Goal: Task Accomplishment & Management: Manage account settings

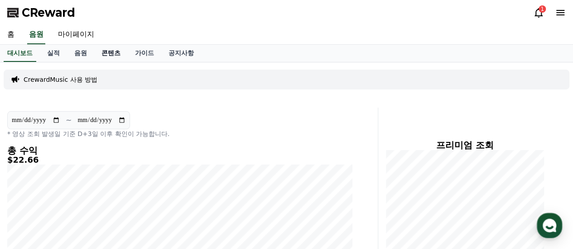
click at [111, 52] on link "콘텐츠" at bounding box center [111, 53] width 34 height 17
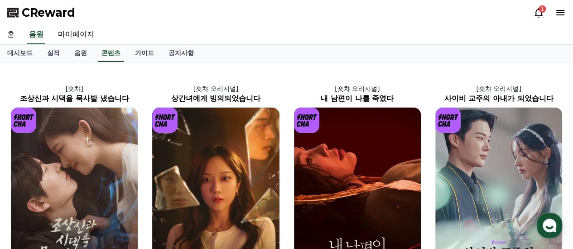
click at [538, 13] on icon at bounding box center [538, 12] width 11 height 11
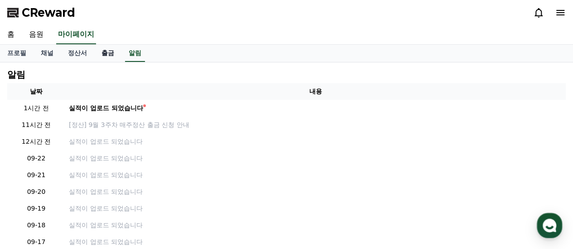
click at [109, 54] on link "출금" at bounding box center [107, 53] width 27 height 17
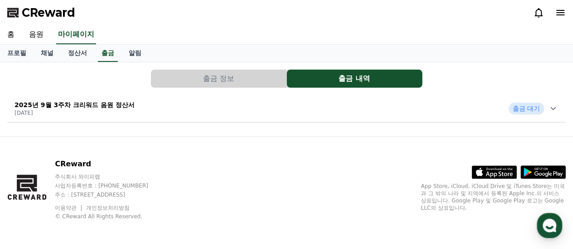
click at [194, 79] on button "출금 정보" at bounding box center [218, 79] width 135 height 18
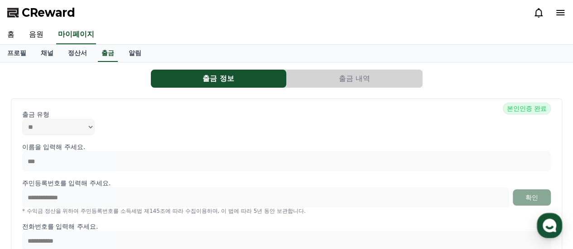
click at [343, 84] on button "출금 내역" at bounding box center [354, 79] width 135 height 18
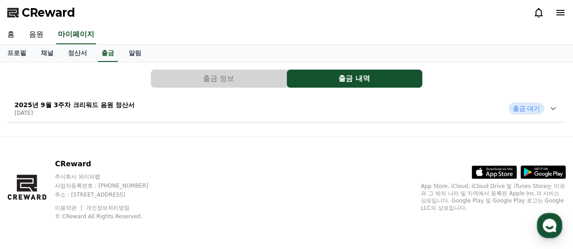
click at [556, 106] on icon at bounding box center [552, 108] width 11 height 11
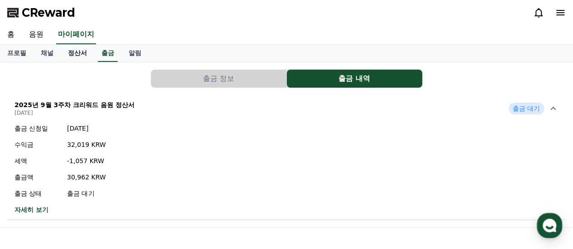
click at [78, 52] on link "정산서" at bounding box center [78, 53] width 34 height 17
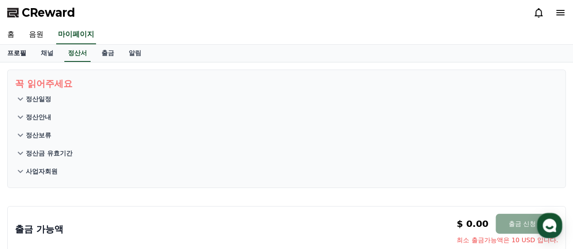
click at [18, 50] on link "프로필" at bounding box center [17, 53] width 34 height 17
select select "**********"
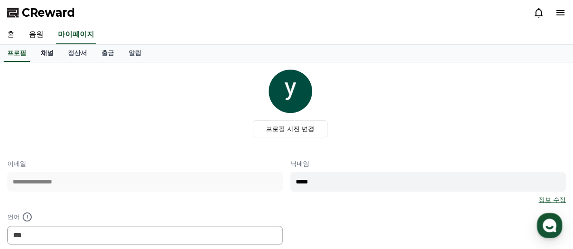
click at [56, 53] on link "채널" at bounding box center [47, 53] width 27 height 17
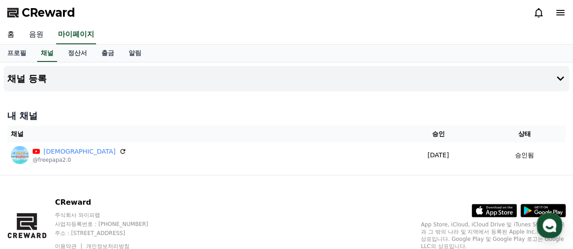
click at [38, 38] on link "음원" at bounding box center [36, 34] width 29 height 19
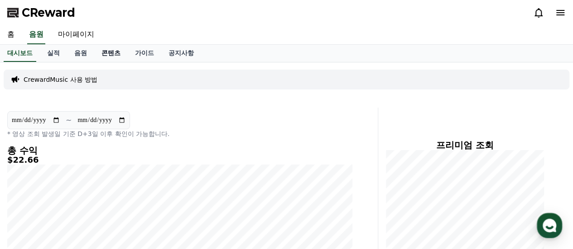
click at [112, 53] on link "콘텐츠" at bounding box center [111, 53] width 34 height 17
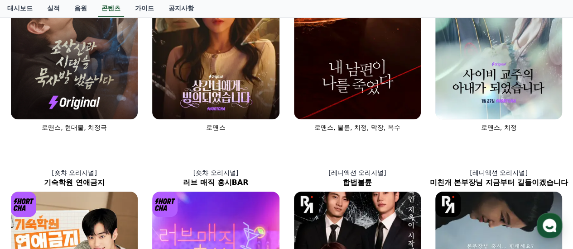
scroll to position [76, 0]
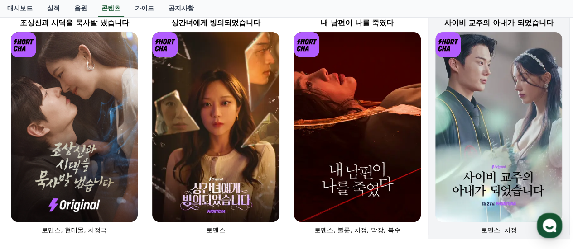
click at [521, 133] on img at bounding box center [498, 127] width 127 height 190
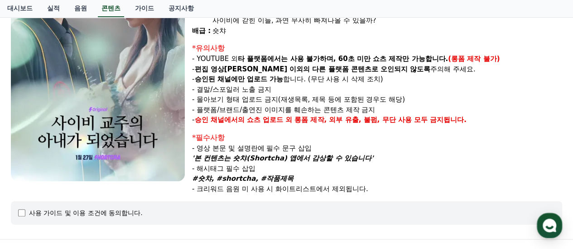
select select
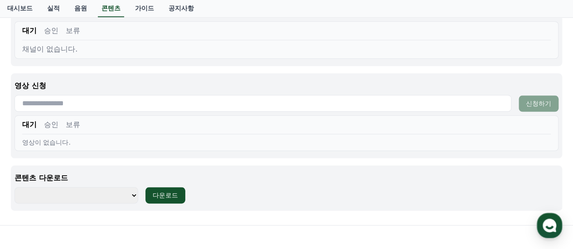
scroll to position [453, 0]
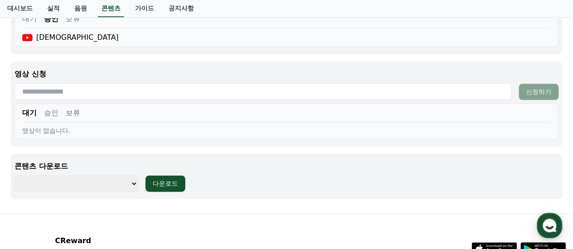
click at [77, 176] on select "**********" at bounding box center [76, 184] width 124 height 16
click at [361, 176] on div "**********" at bounding box center [286, 184] width 544 height 16
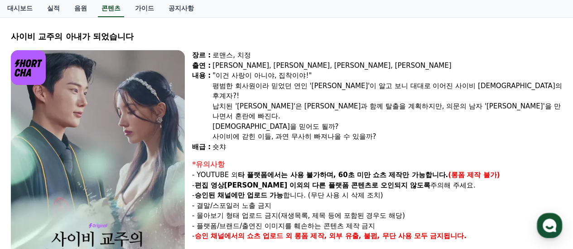
scroll to position [45, 0]
